Goal: Task Accomplishment & Management: Manage account settings

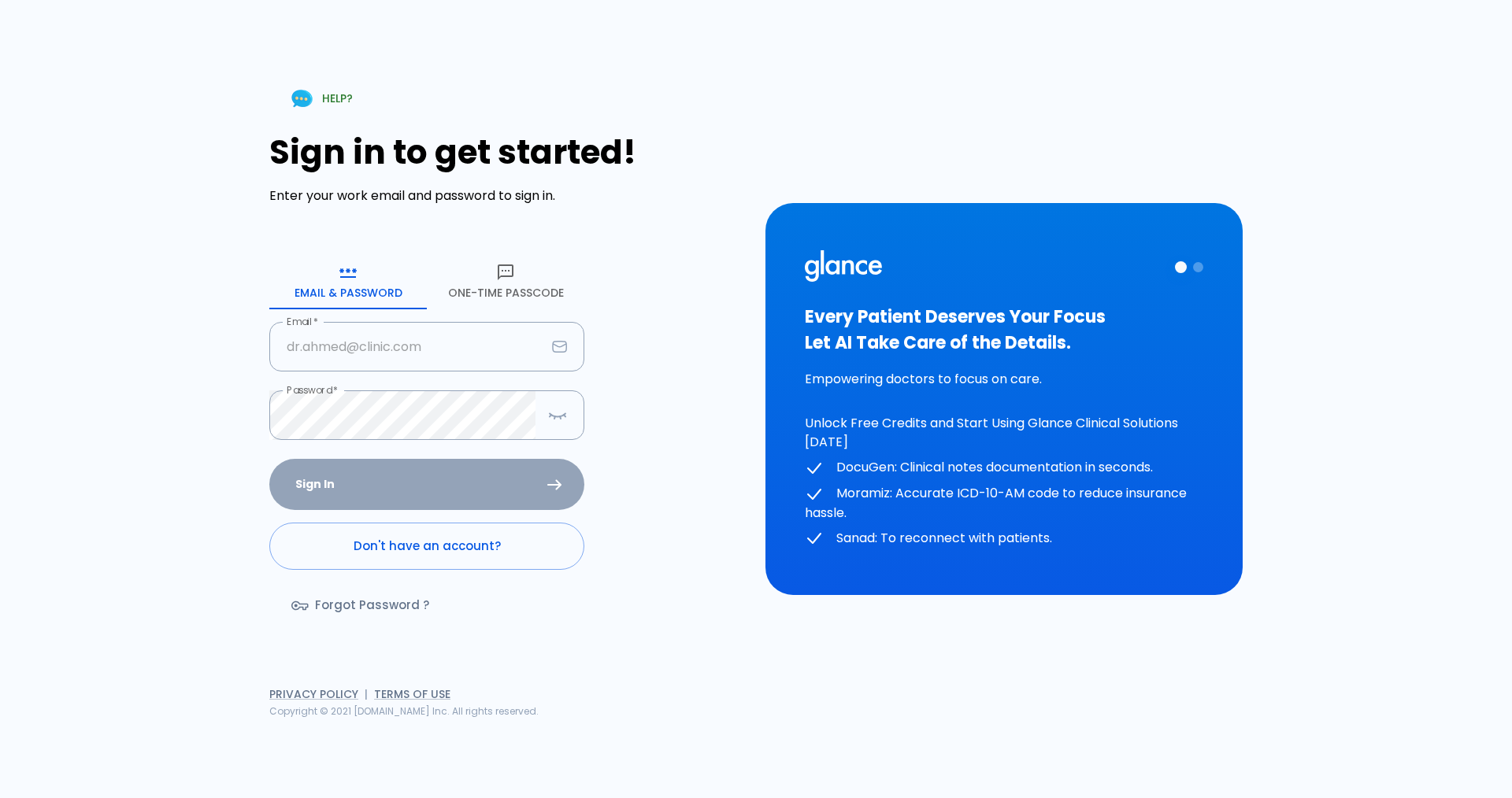
type input "[EMAIL_ADDRESS][DOMAIN_NAME]"
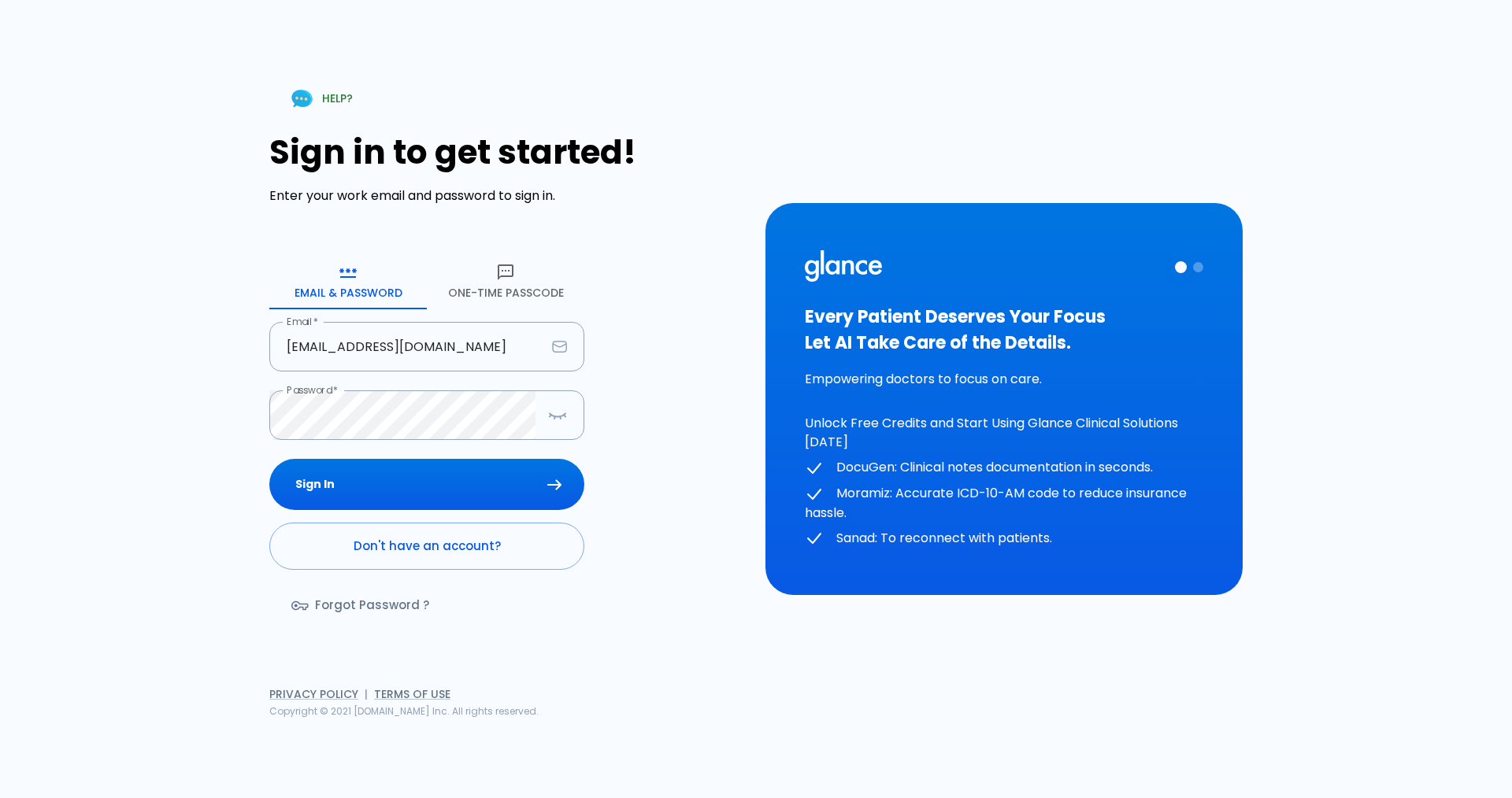
click at [423, 495] on div "Sign In Don't have an account? Forgot Password ?" at bounding box center [427, 549] width 315 height 181
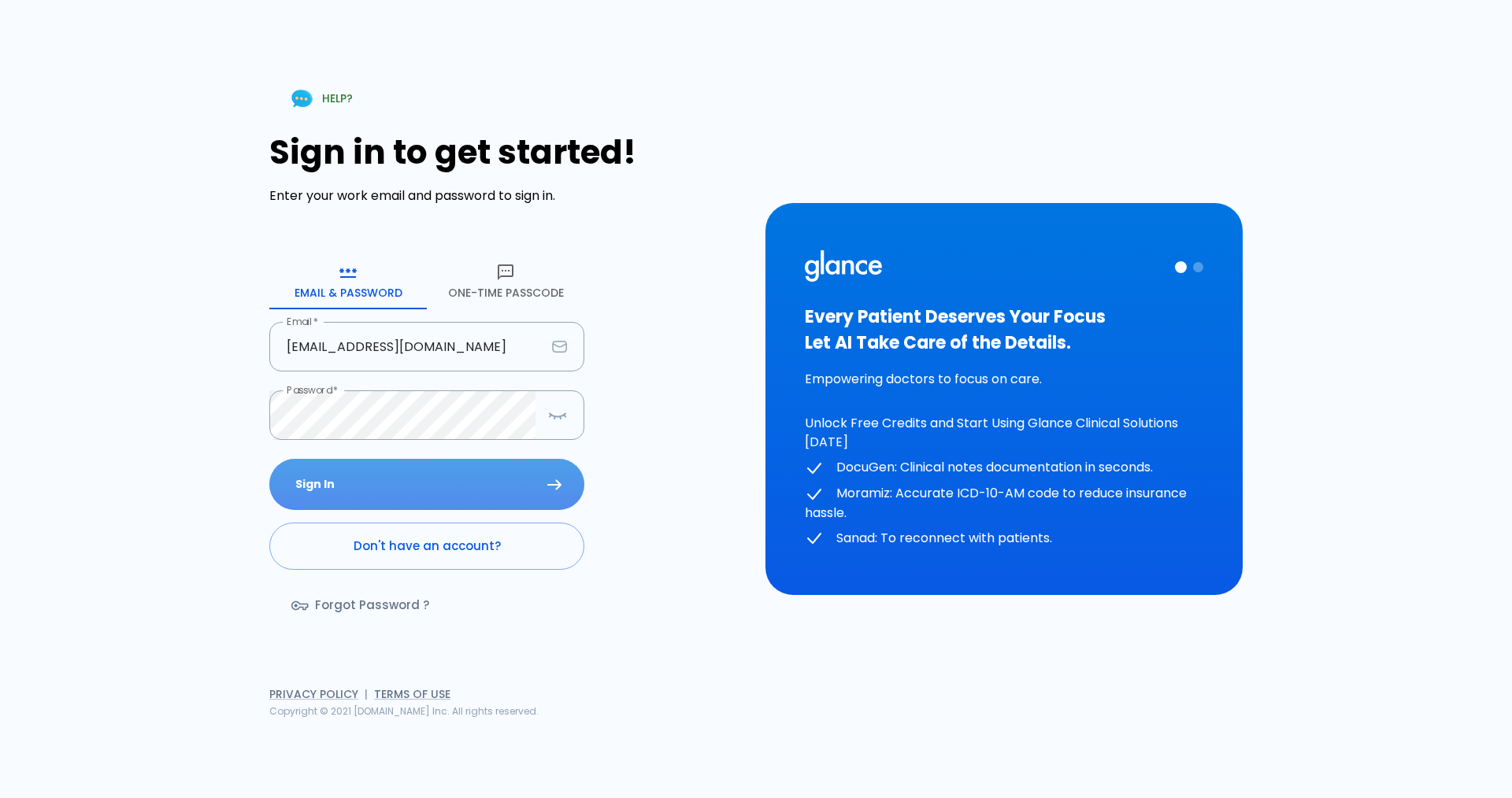
click at [423, 495] on button "Sign In" at bounding box center [427, 485] width 315 height 51
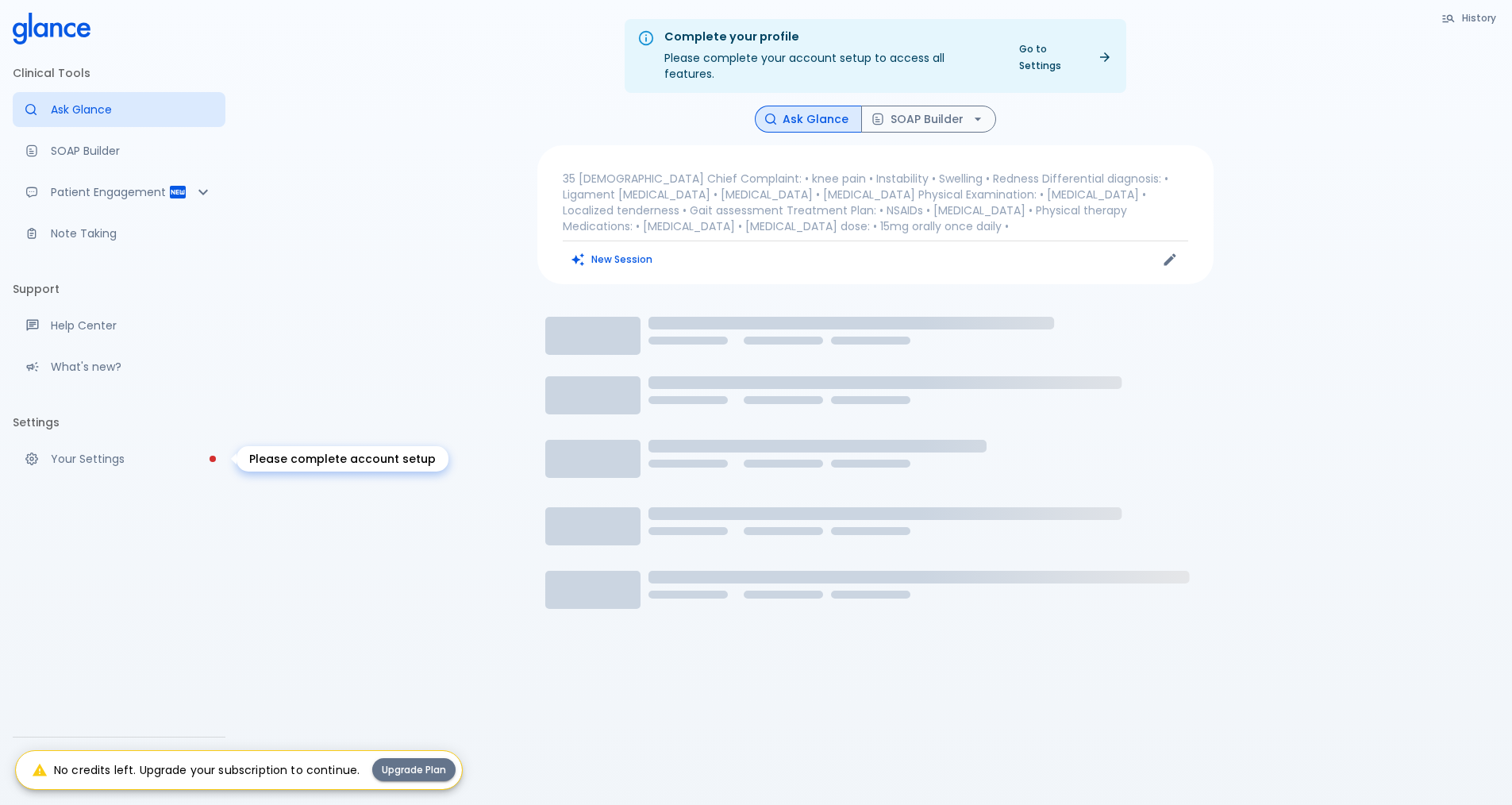
click at [124, 455] on p "Your Settings" at bounding box center [132, 458] width 162 height 16
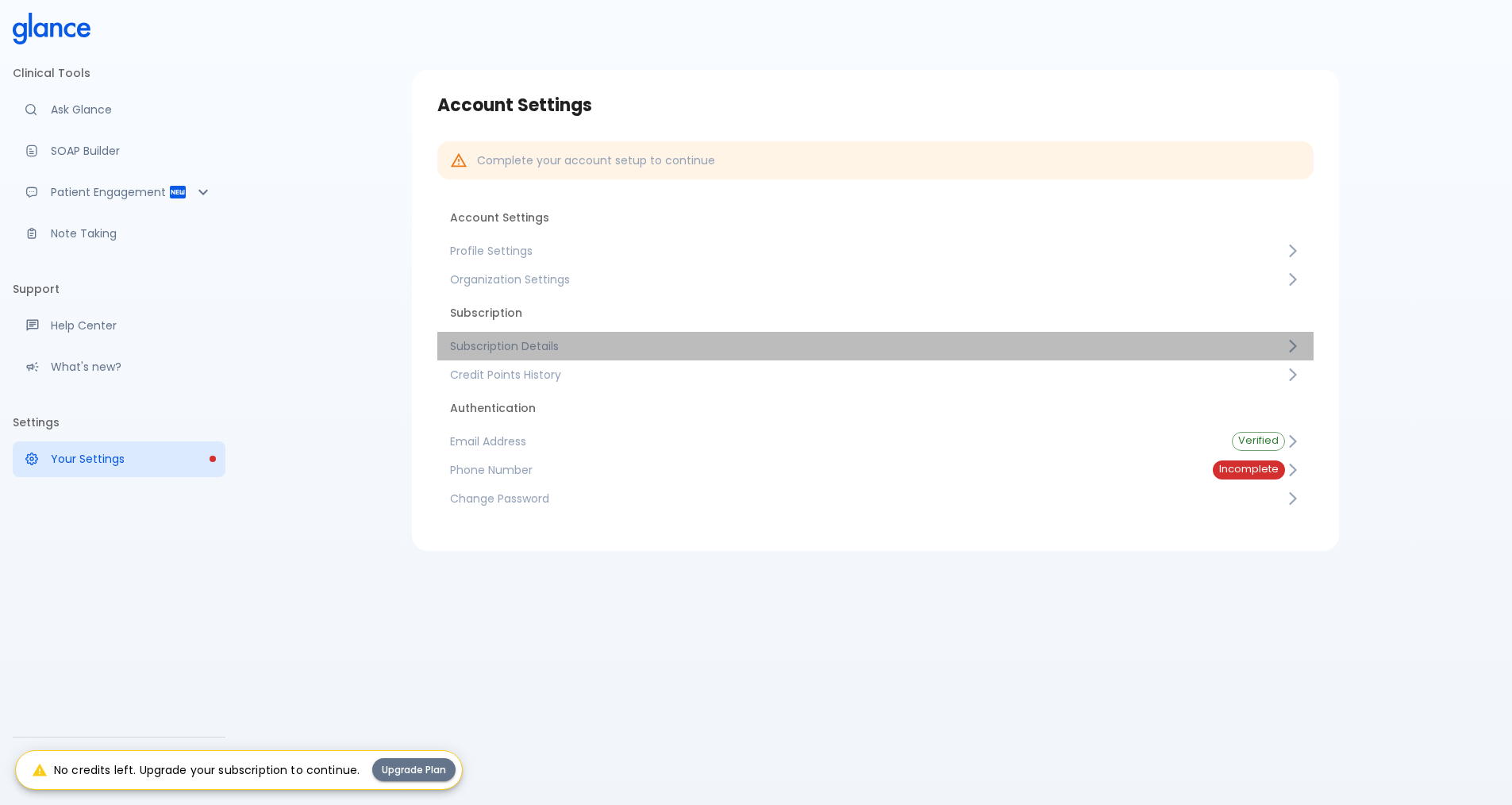
click at [491, 351] on span "Subscription Details" at bounding box center [868, 346] width 835 height 16
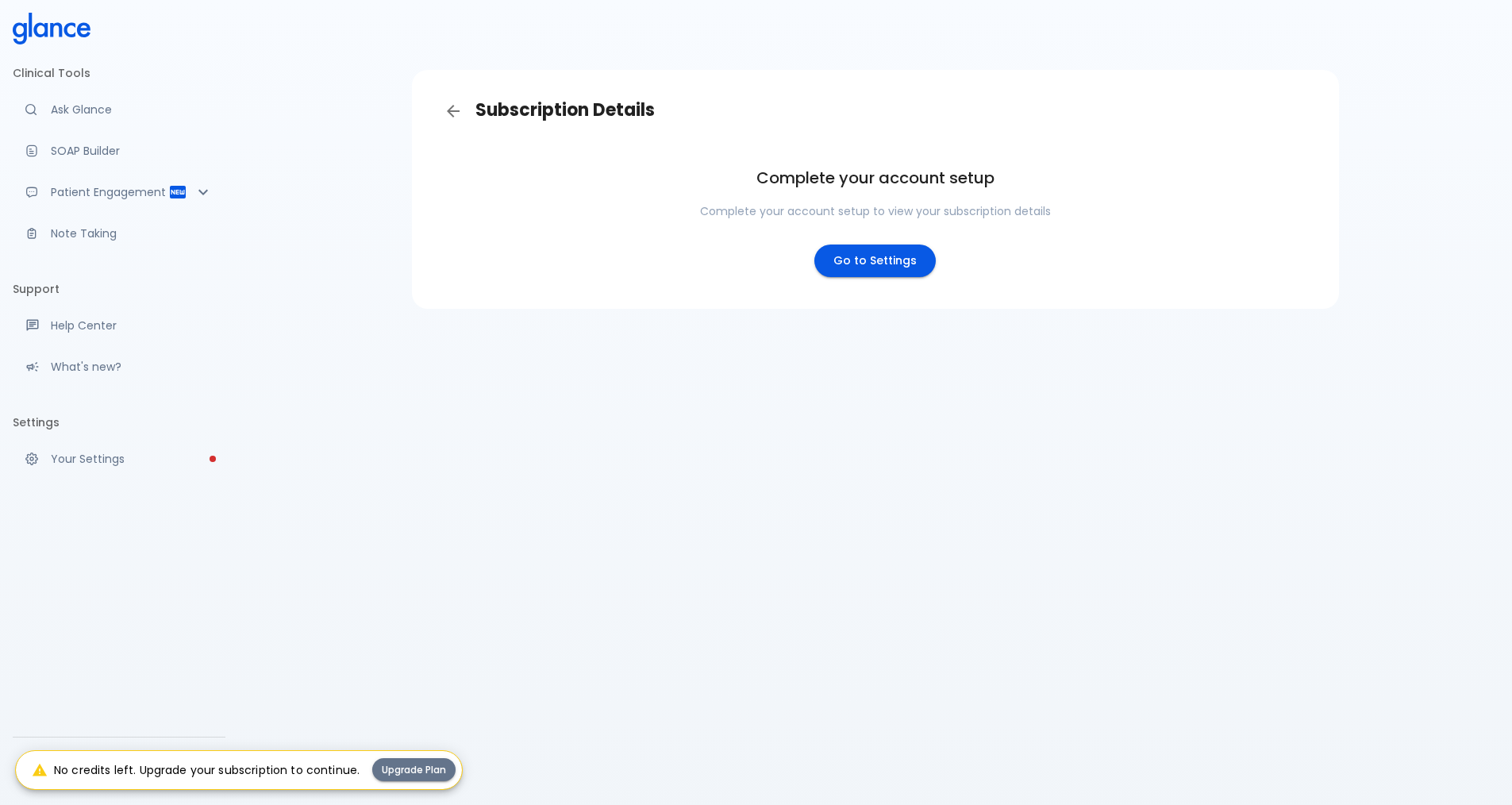
click at [808, 256] on link "Go to Settings" at bounding box center [874, 261] width 121 height 33
